Goal: Information Seeking & Learning: Stay updated

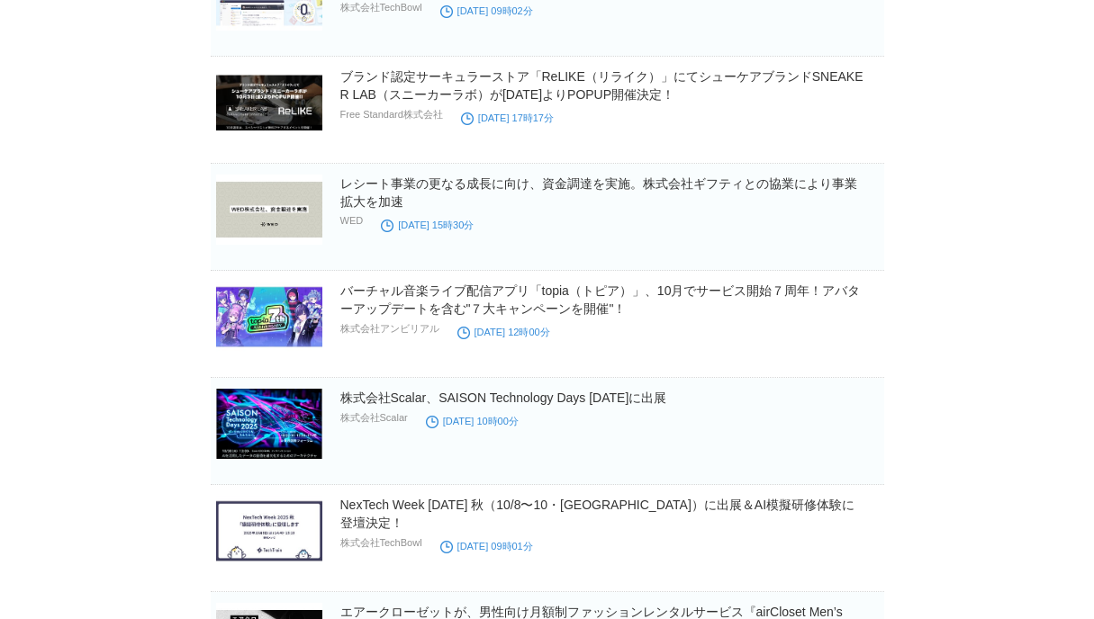
scroll to position [2560, 0]
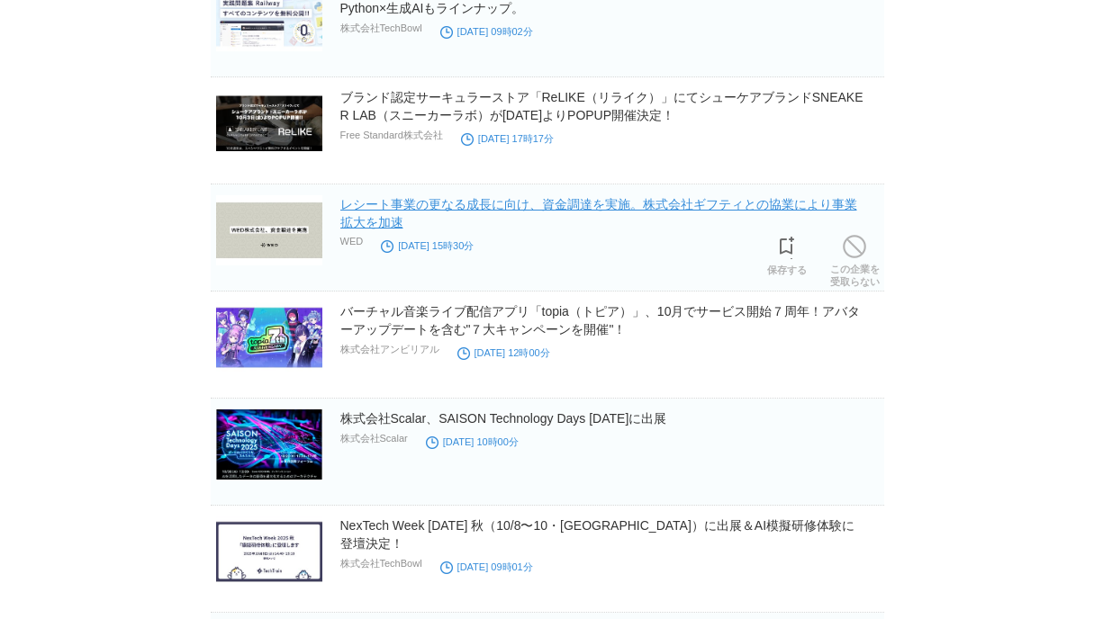
click at [696, 210] on link "レシート事業の更なる成長に向け、資金調達を実施。株式会社ギフティとの協業により事業拡大を加速" at bounding box center [598, 213] width 517 height 32
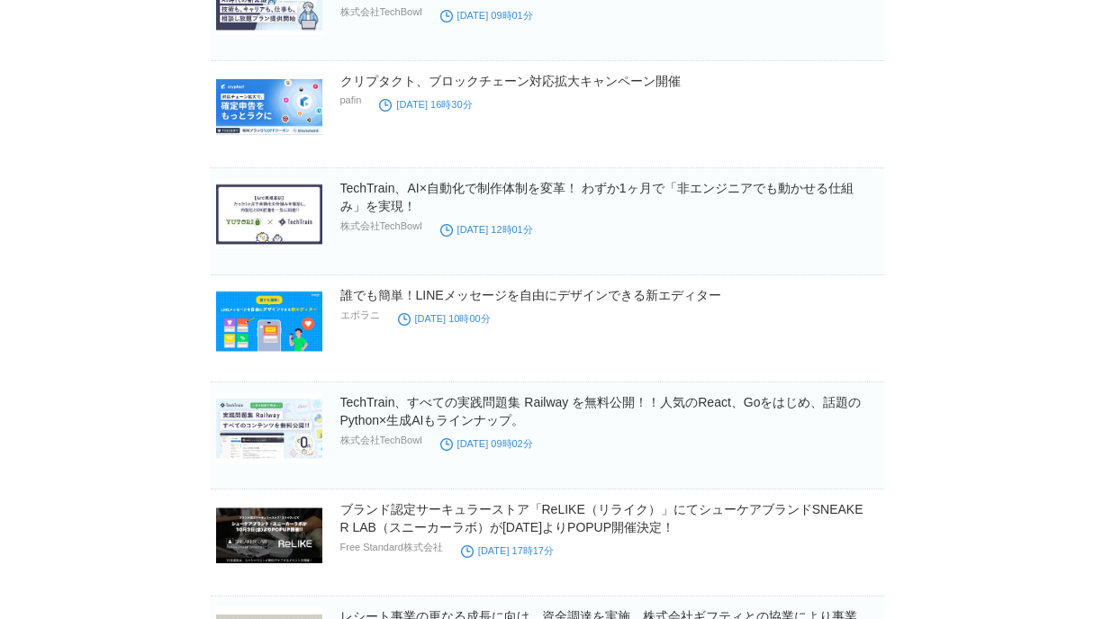
scroll to position [2138, 0]
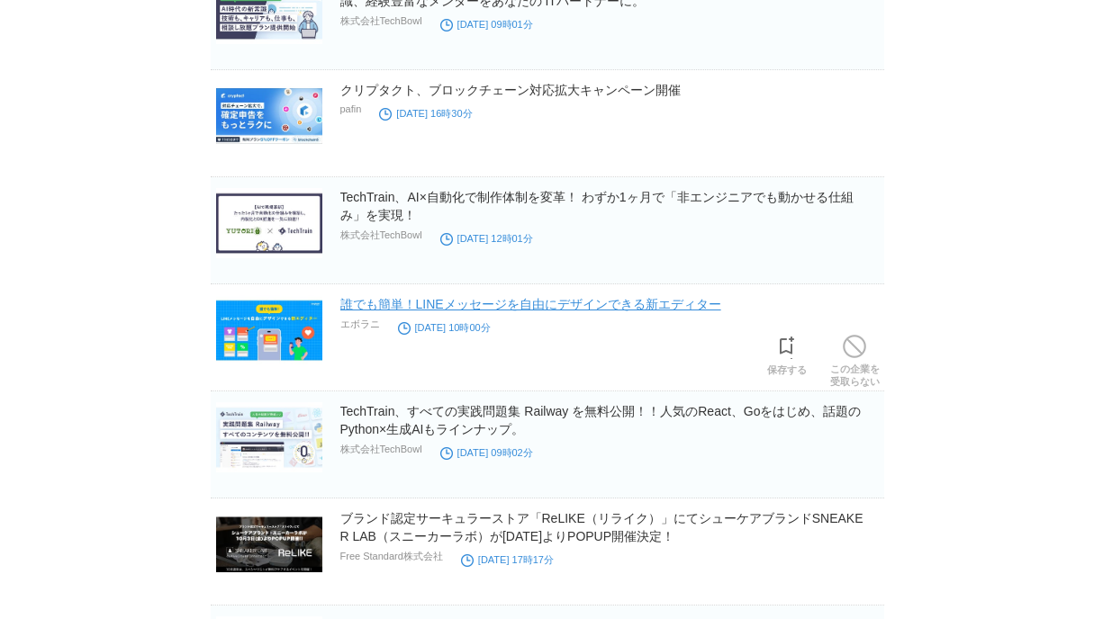
click at [646, 309] on link "誰でも簡単！LINEメッセージを自由にデザインできる新エディター" at bounding box center [530, 304] width 381 height 14
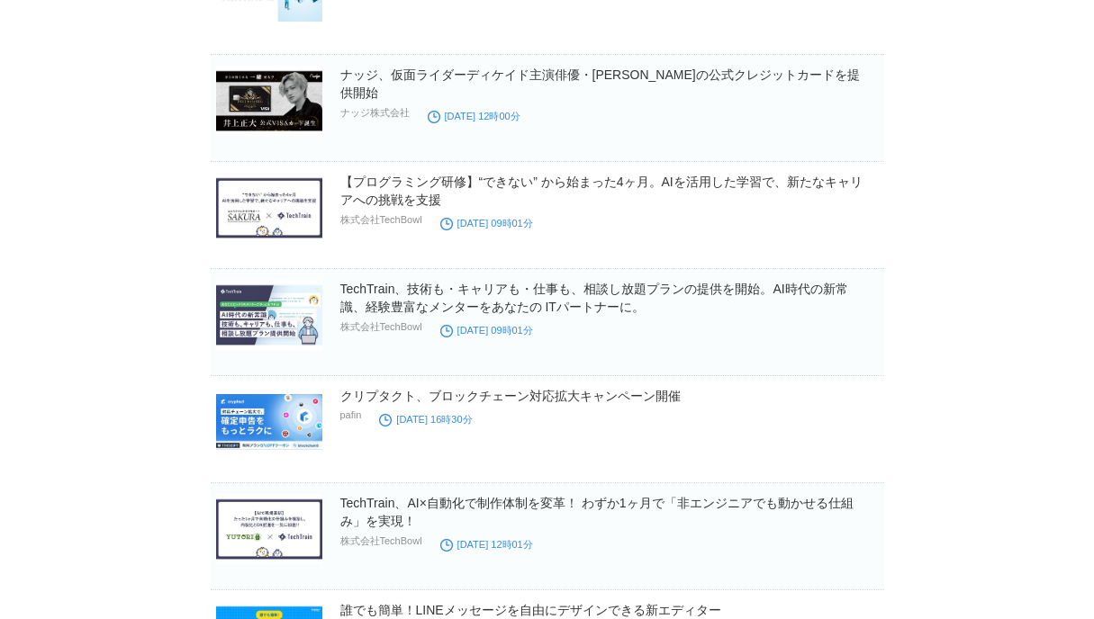
scroll to position [1827, 0]
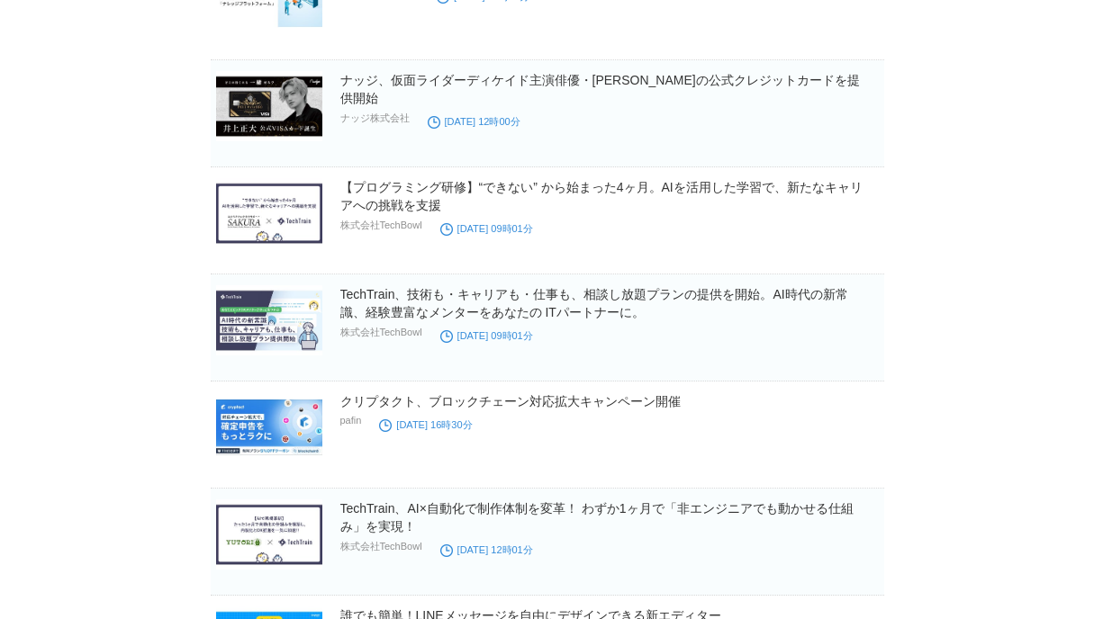
click at [942, 309] on body "TOPへ戻る [PERSON_NAME] ログイン中 ▼ プレスリリース受信設定 フォロー 除外リスト アカウント設定 閲覧履歴 退会手続き PR TIMES…" at bounding box center [547, 447] width 1094 height 4548
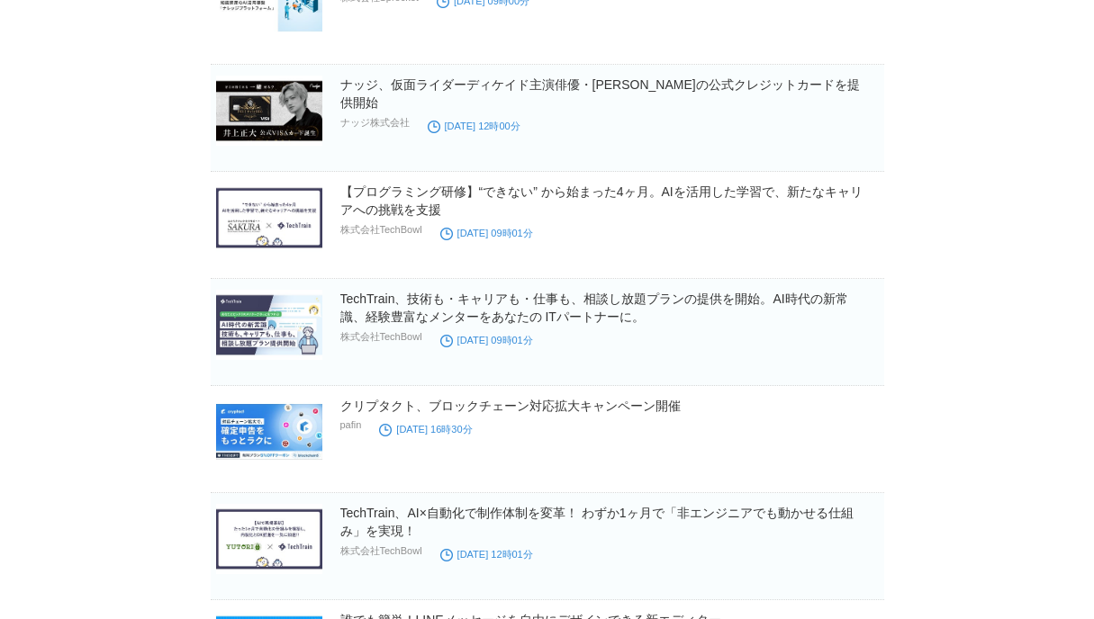
scroll to position [1820, 0]
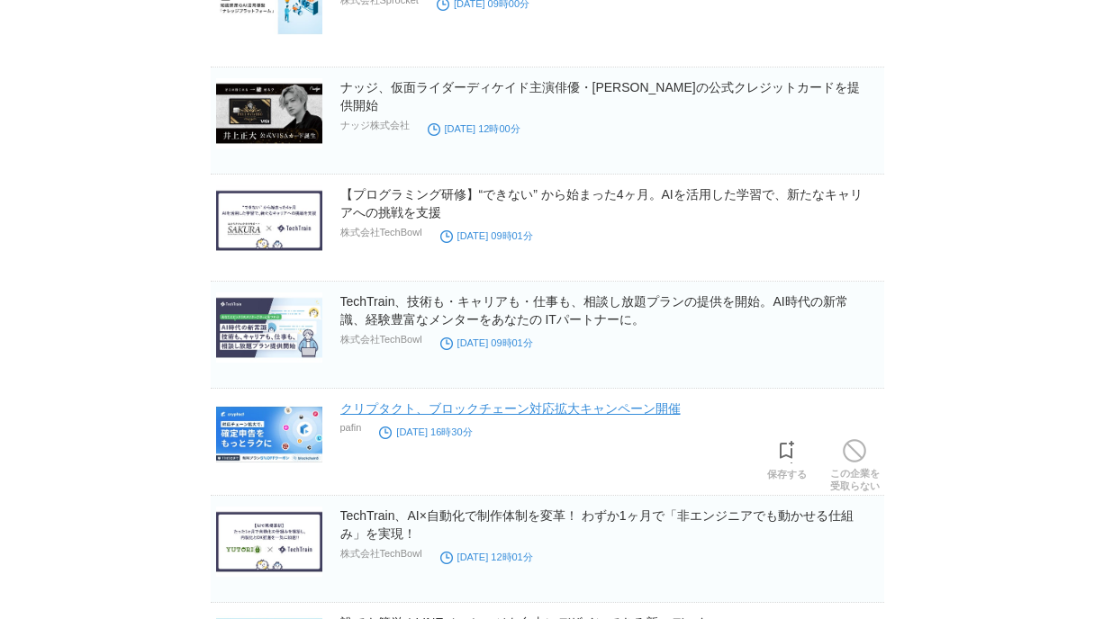
click at [592, 410] on link "クリプタクト、ブロックチェーン対応拡大キャンペーン開催" at bounding box center [510, 408] width 340 height 14
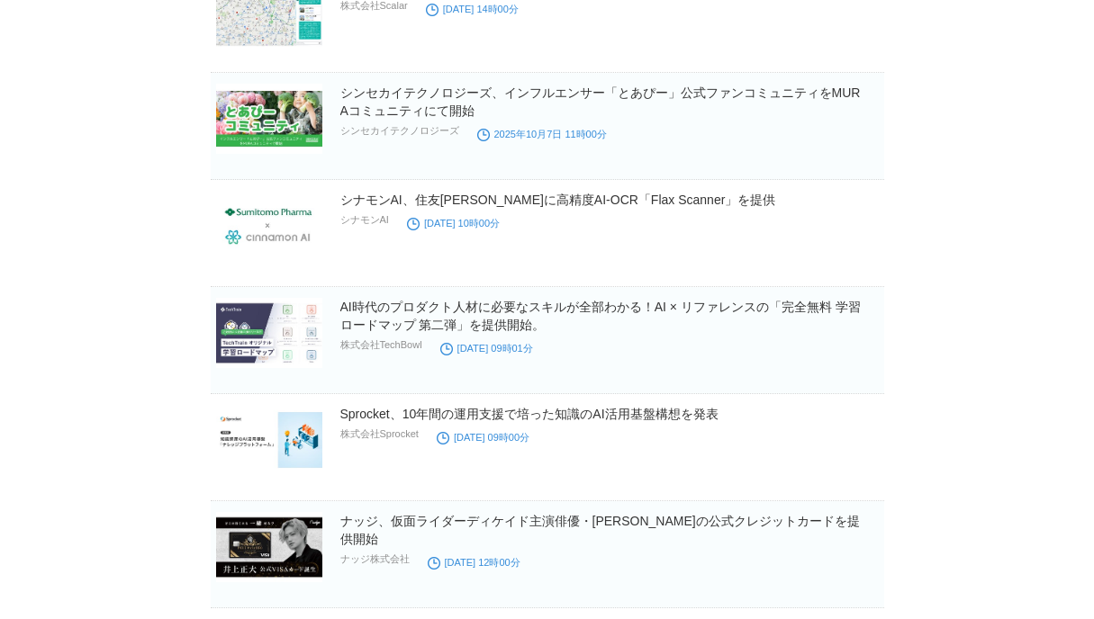
scroll to position [1373, 0]
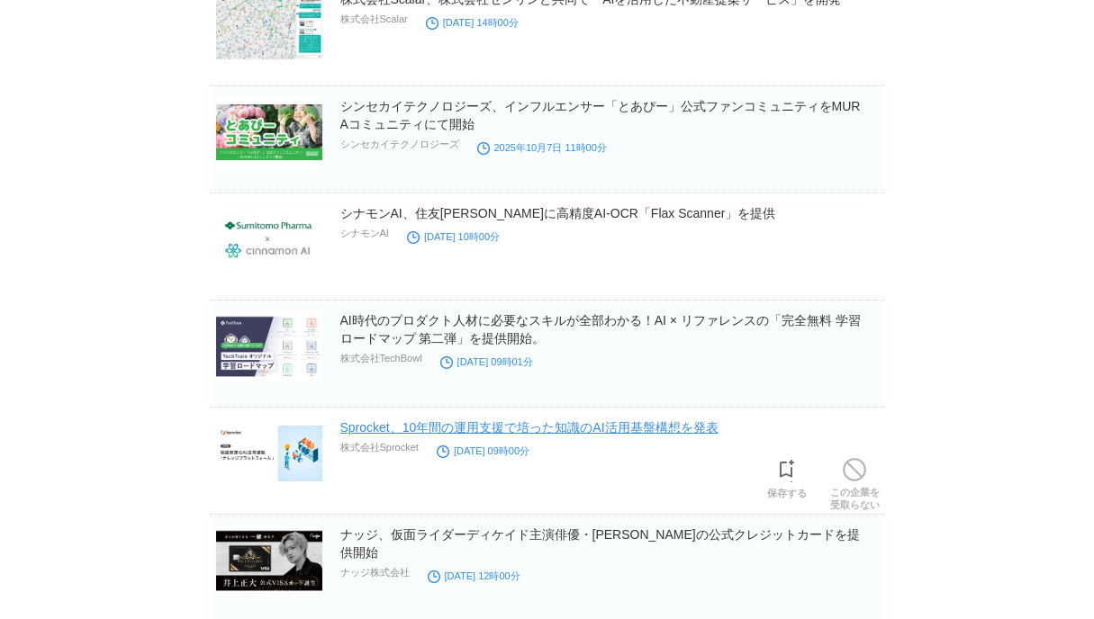
click at [644, 428] on link "Sprocket、10年間の運用支援で培った知識のAI活用基盤構想を発表" at bounding box center [529, 427] width 378 height 14
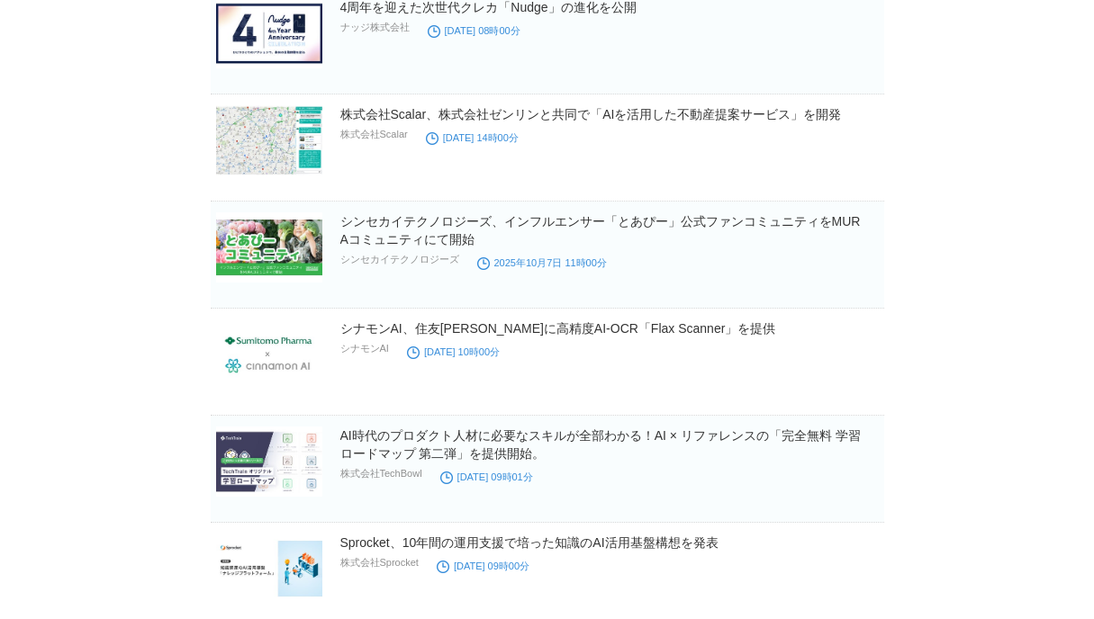
scroll to position [1242, 0]
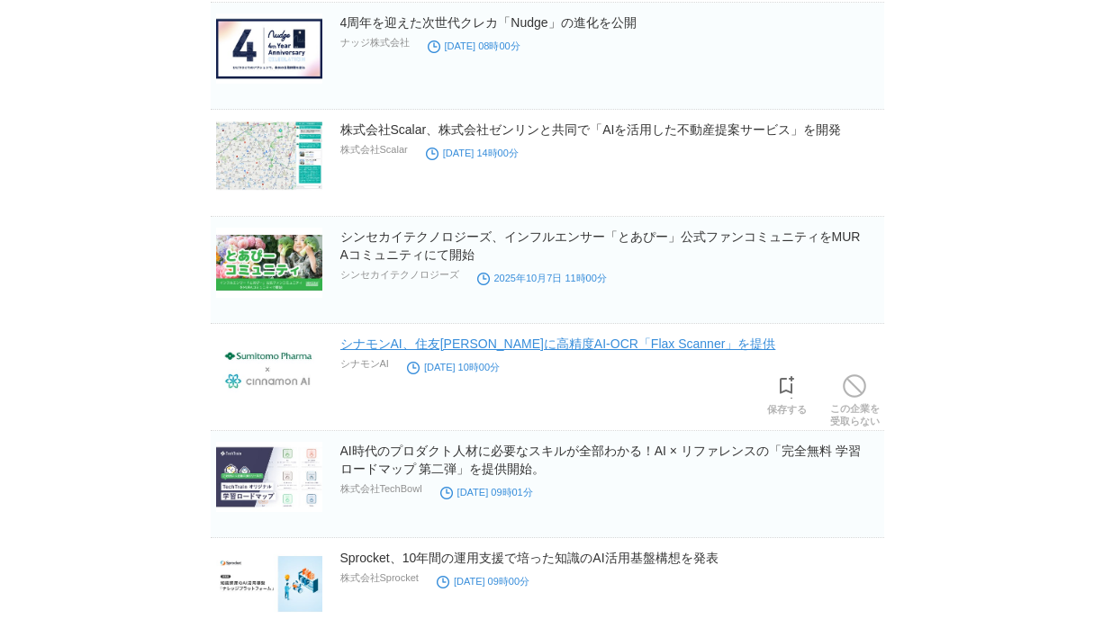
click at [638, 347] on link "シナモンAI、住友[PERSON_NAME]に高精度AI-OCR「Flax Scanner」を提供" at bounding box center [558, 344] width 436 height 14
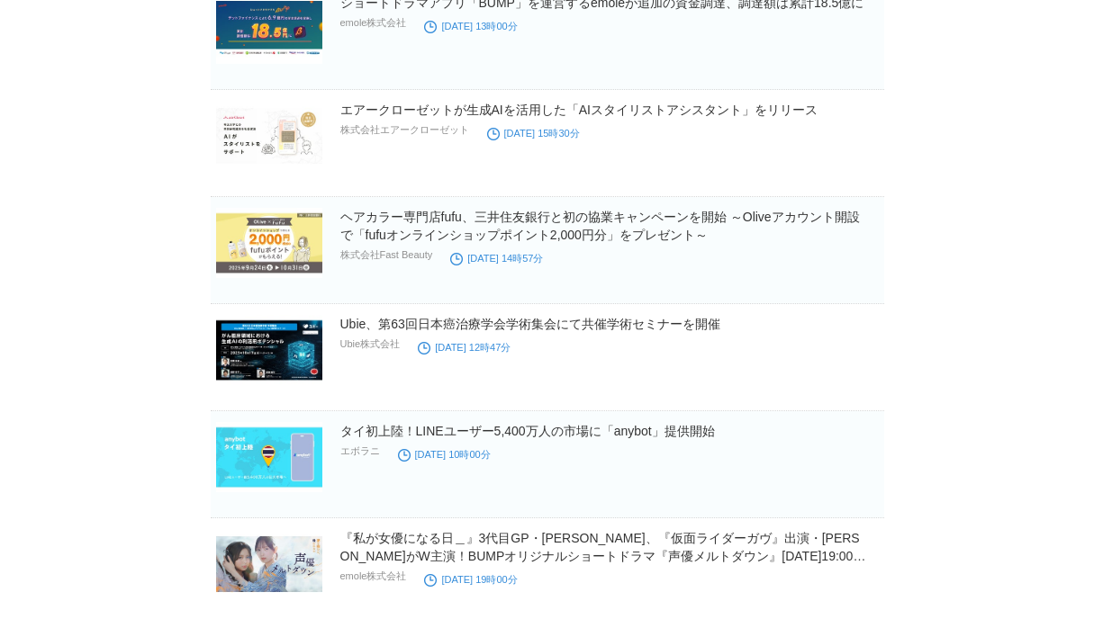
scroll to position [384, 0]
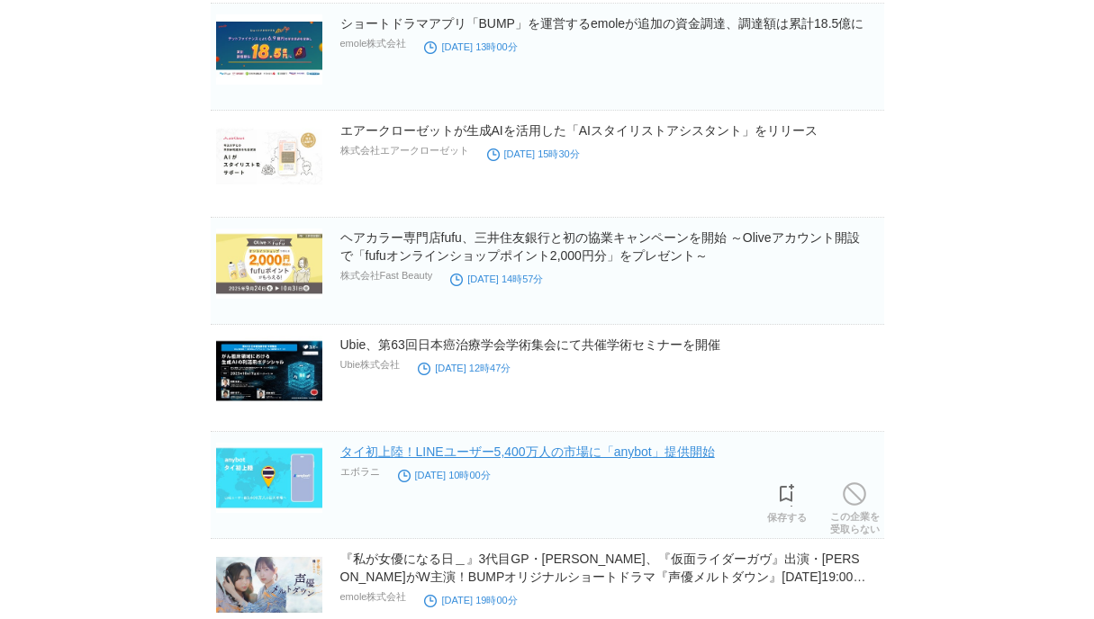
click at [600, 448] on link "タイ初上陸！LINEユーザー5,400万人の市場に「anybot」提供開始" at bounding box center [527, 452] width 374 height 14
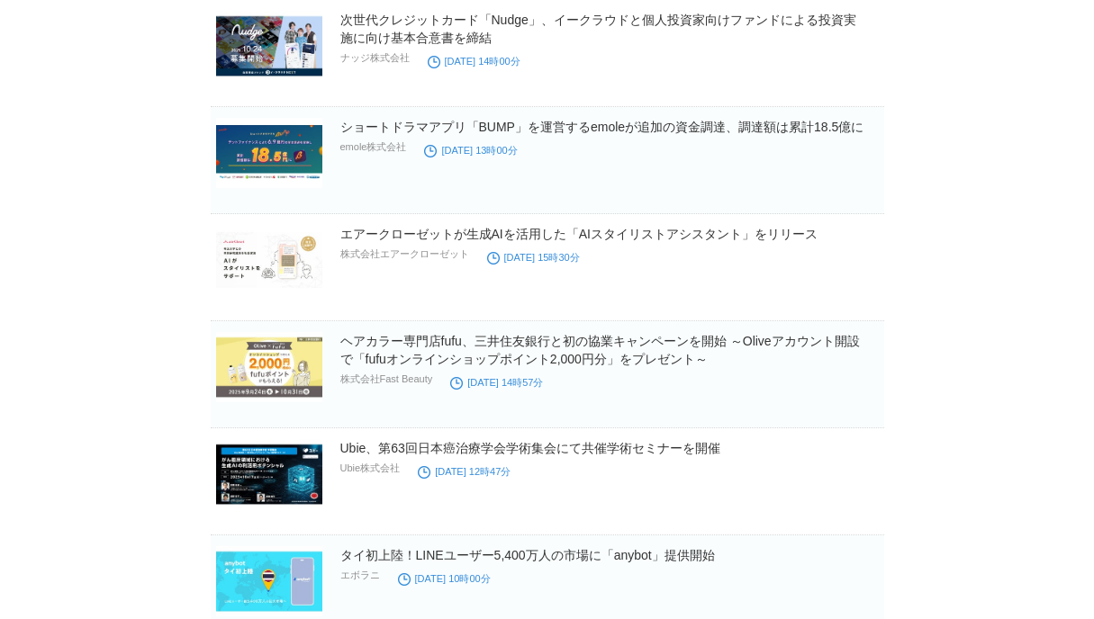
scroll to position [283, 0]
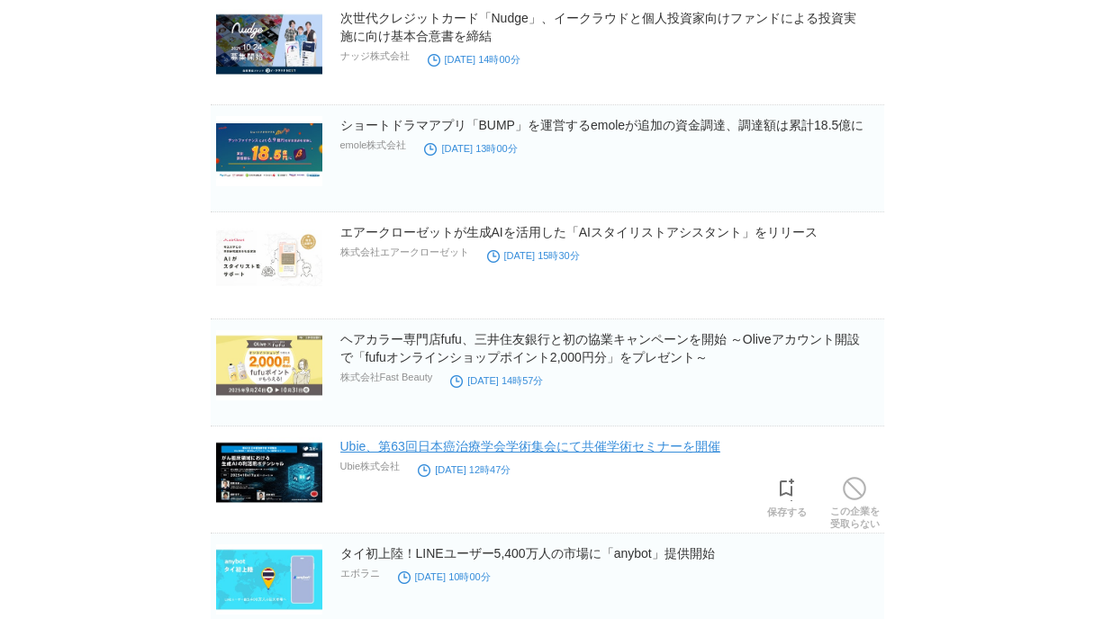
click at [689, 449] on link "Ubie、第63回日本癌治療学会学術集会にて共催学術セミナーを開催" at bounding box center [530, 446] width 380 height 14
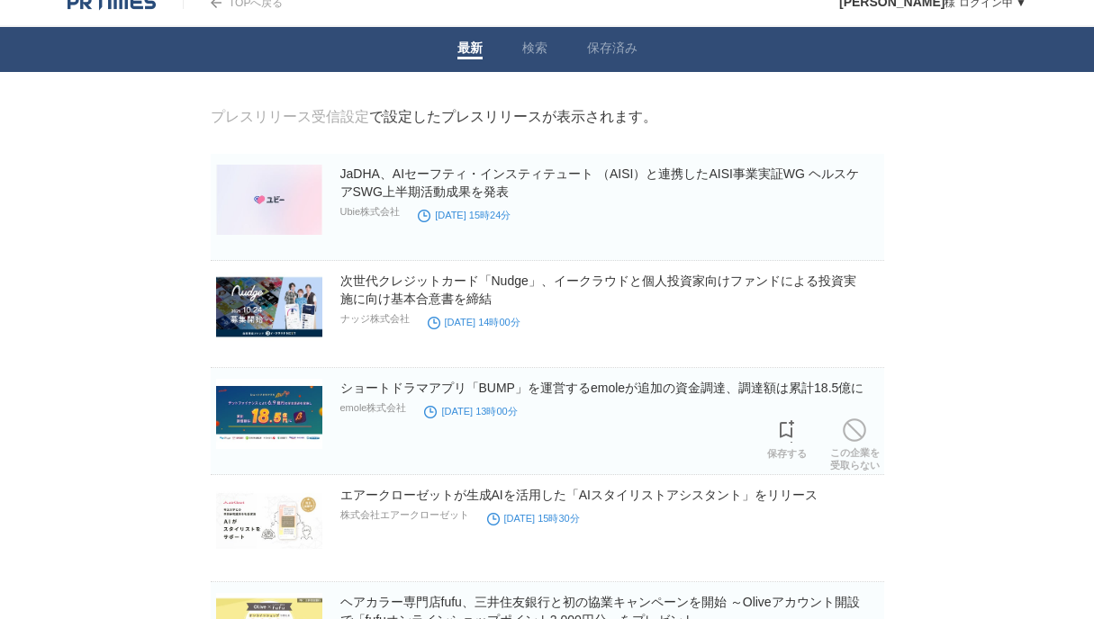
scroll to position [0, 0]
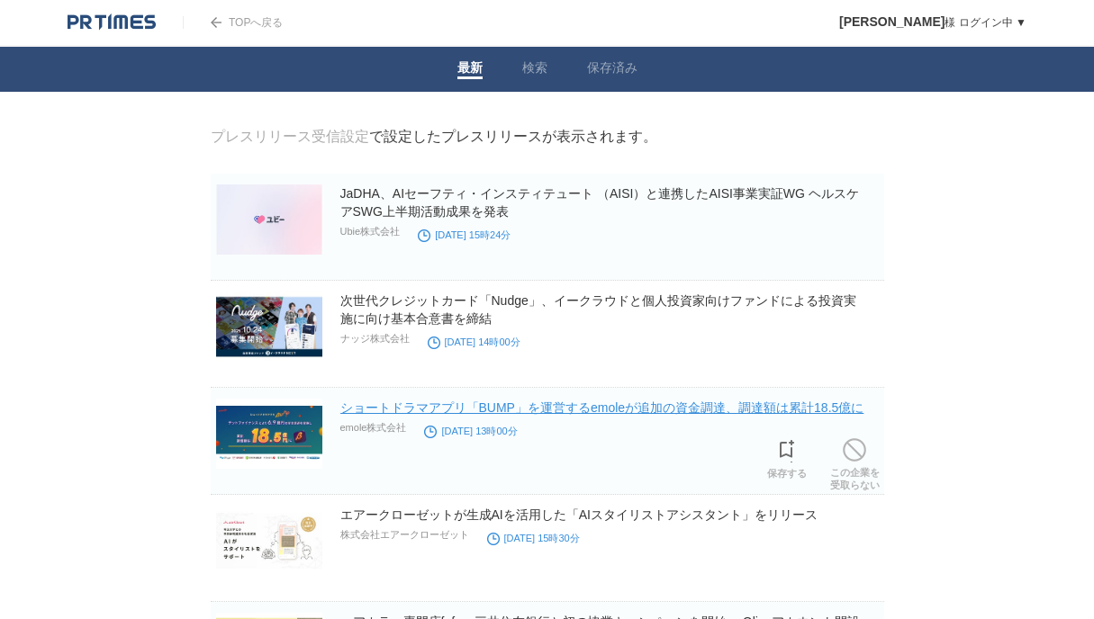
click at [652, 413] on link "ショートドラマアプリ「BUMP」を運営するemoleが追加の資金調達、調達額は累計18.5億に" at bounding box center [602, 408] width 524 height 14
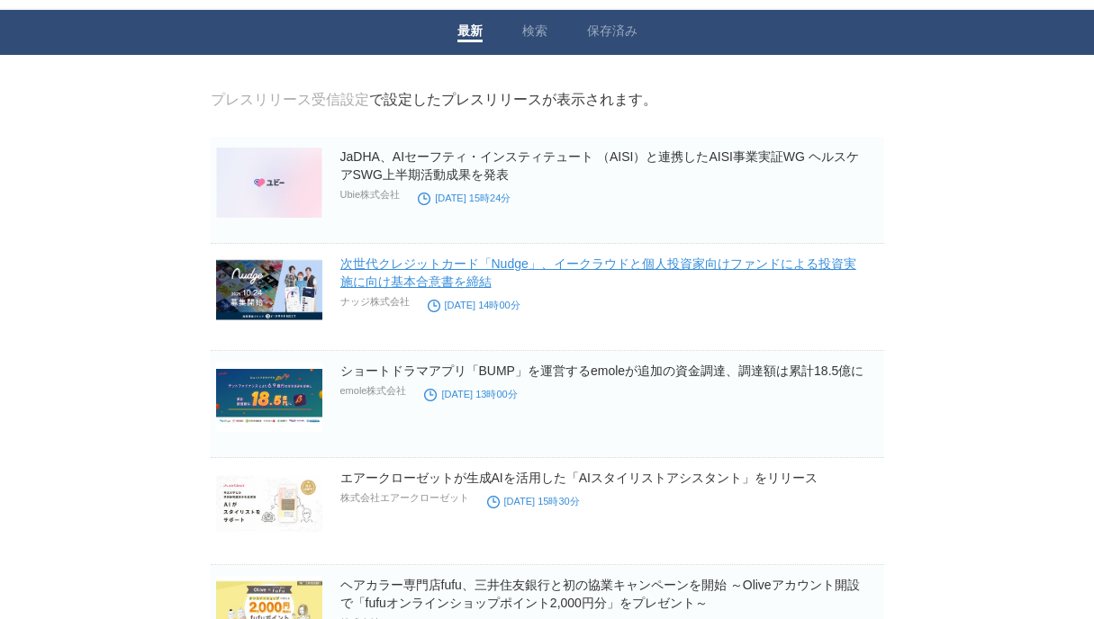
scroll to position [36, 0]
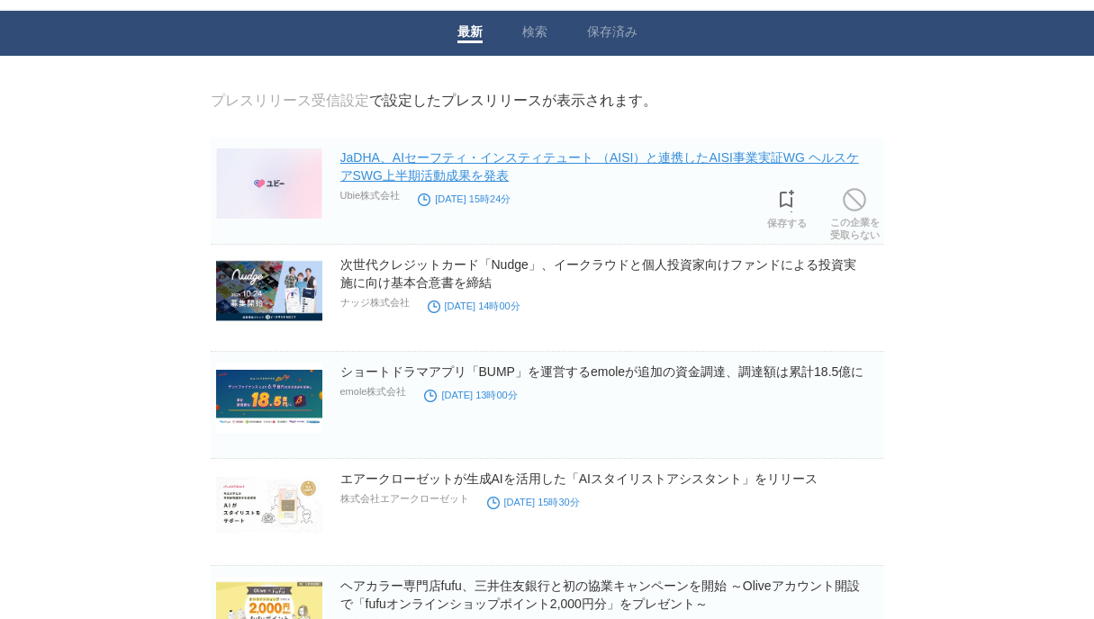
click at [678, 159] on link "JaDHA、AIセーフティ・インスティテュート （AISI）と連携したAISI事業実証WG ヘルスケアSWG上半期活動成果を発表" at bounding box center [599, 166] width 518 height 32
